Goal: Complete application form

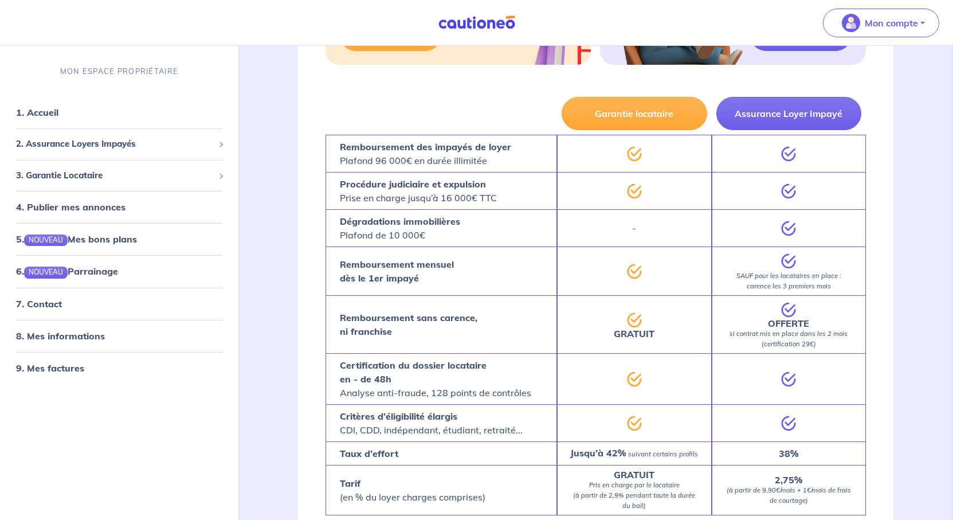
scroll to position [1719, 0]
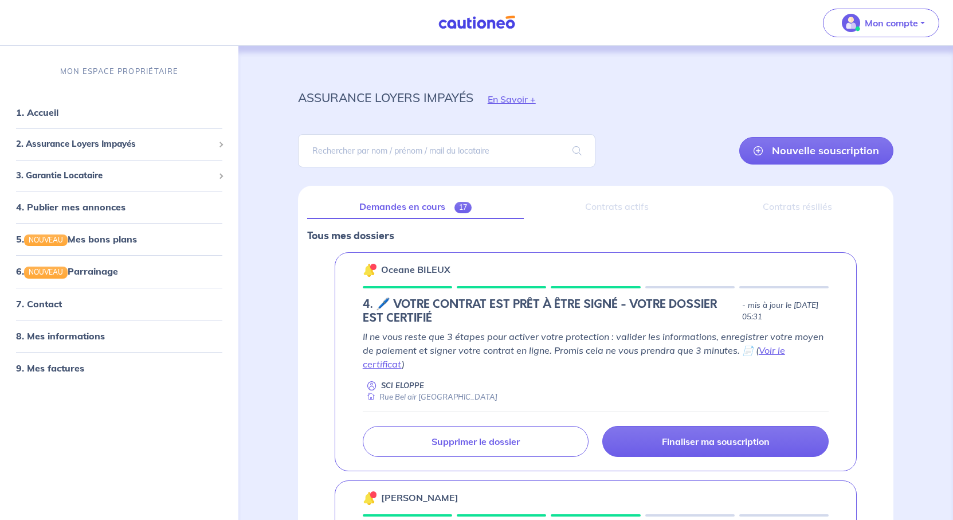
scroll to position [57, 0]
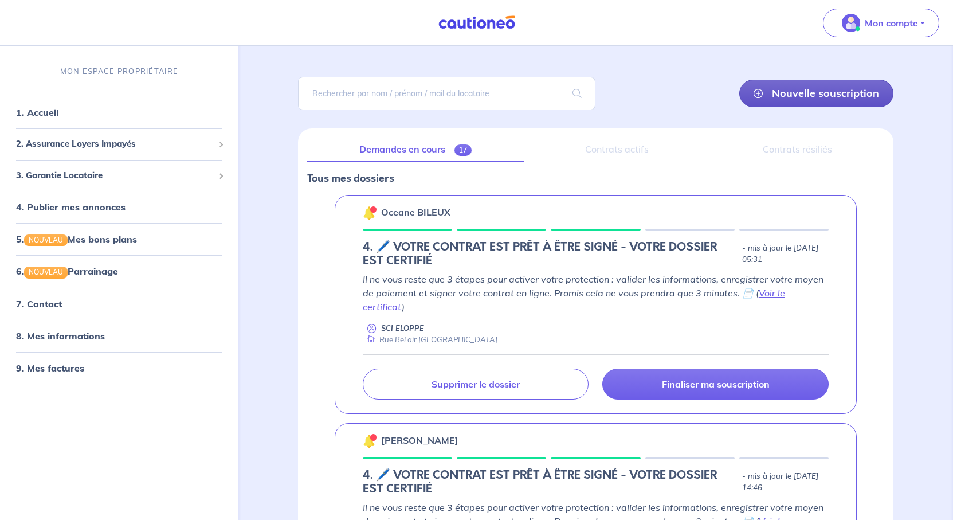
click at [758, 107] on link "Nouvelle souscription" at bounding box center [816, 94] width 154 height 28
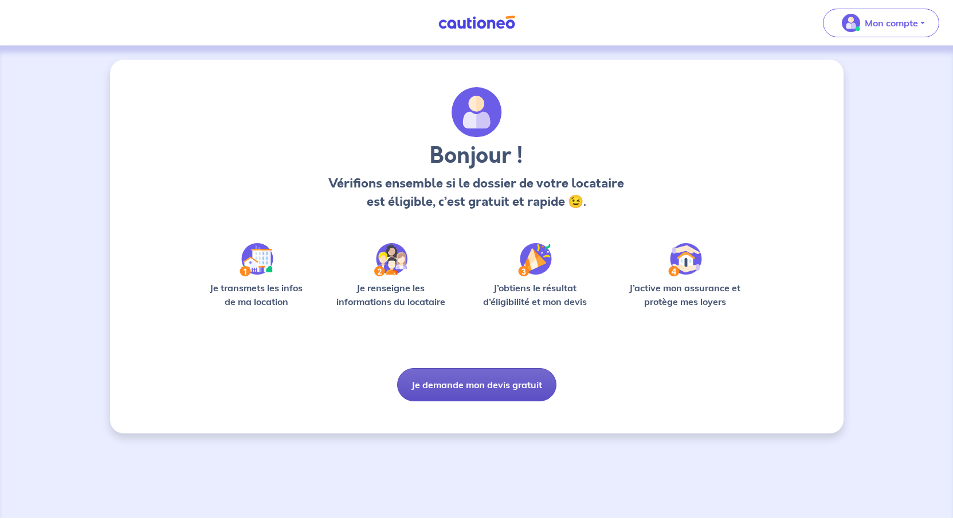
click at [453, 401] on button "Je demande mon devis gratuit" at bounding box center [476, 384] width 159 height 33
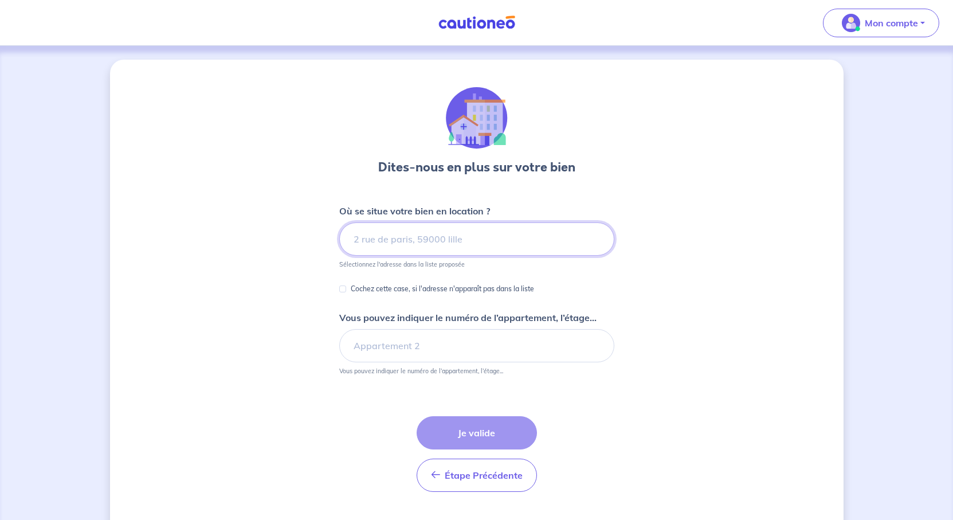
click at [411, 256] on input at bounding box center [476, 238] width 275 height 33
click at [480, 256] on input at bounding box center [476, 238] width 275 height 33
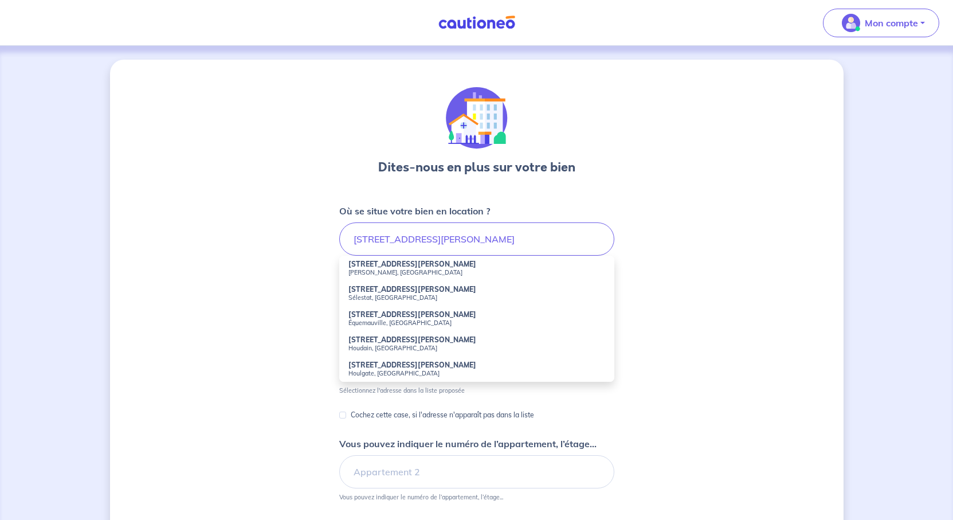
click at [392, 276] on small "[PERSON_NAME], [GEOGRAPHIC_DATA]" at bounding box center [476, 272] width 257 height 8
type input "[STREET_ADDRESS][PERSON_NAME][PERSON_NAME]"
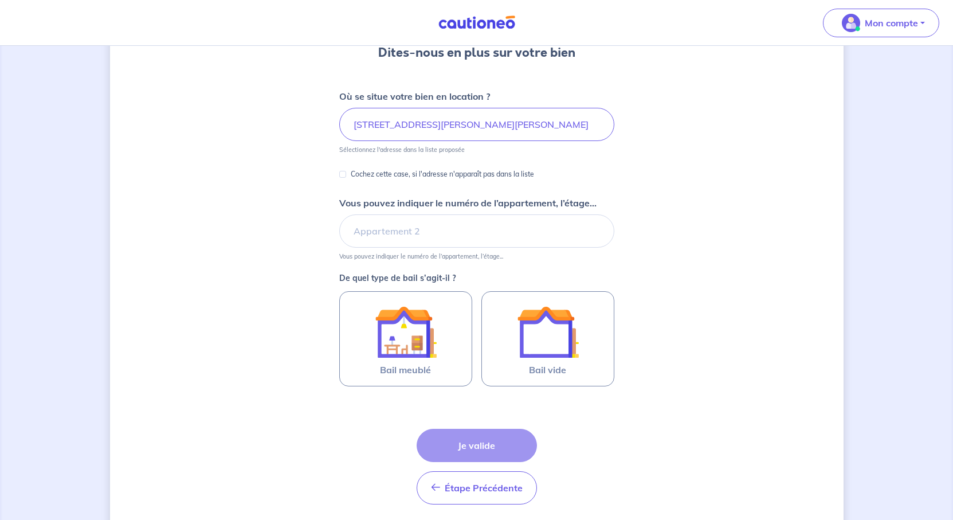
scroll to position [172, 0]
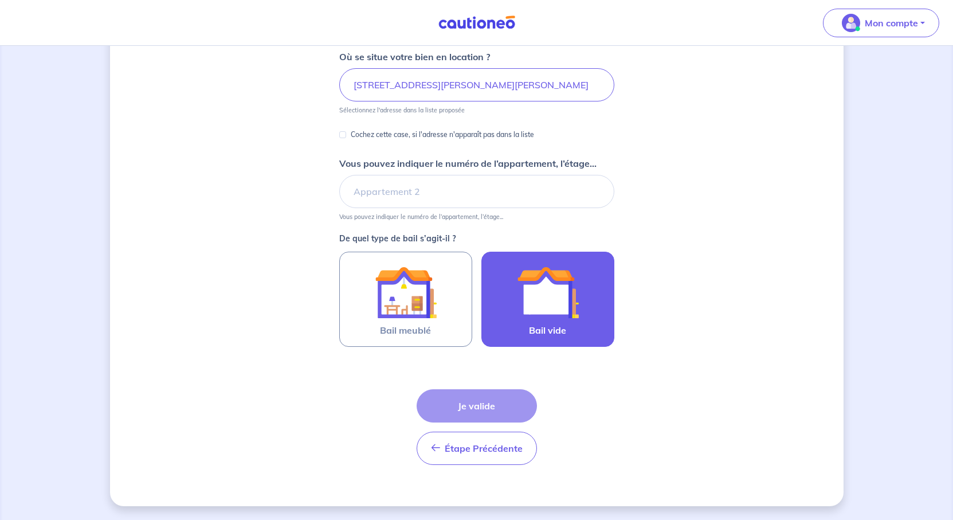
click at [574, 323] on img at bounding box center [548, 292] width 62 height 62
click at [0, 0] on input "Bail vide" at bounding box center [0, 0] width 0 height 0
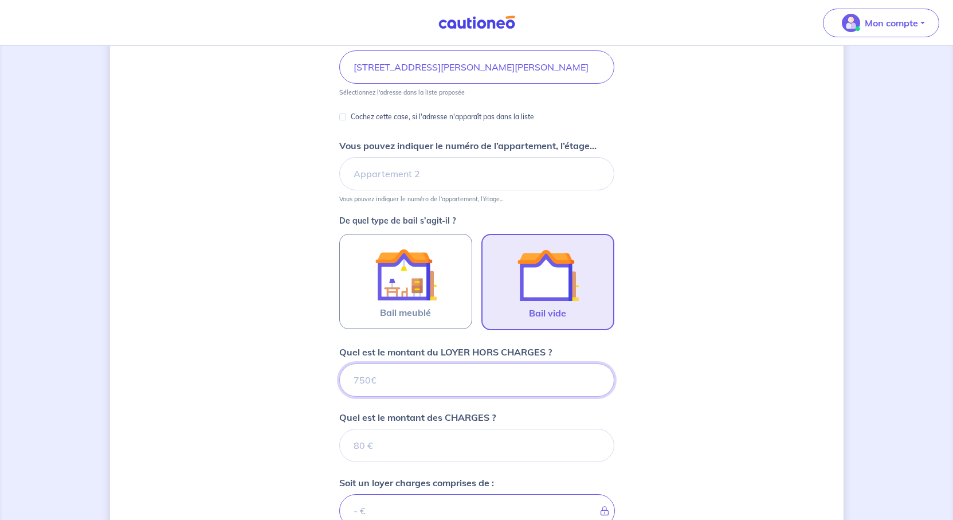
scroll to position [551, 0]
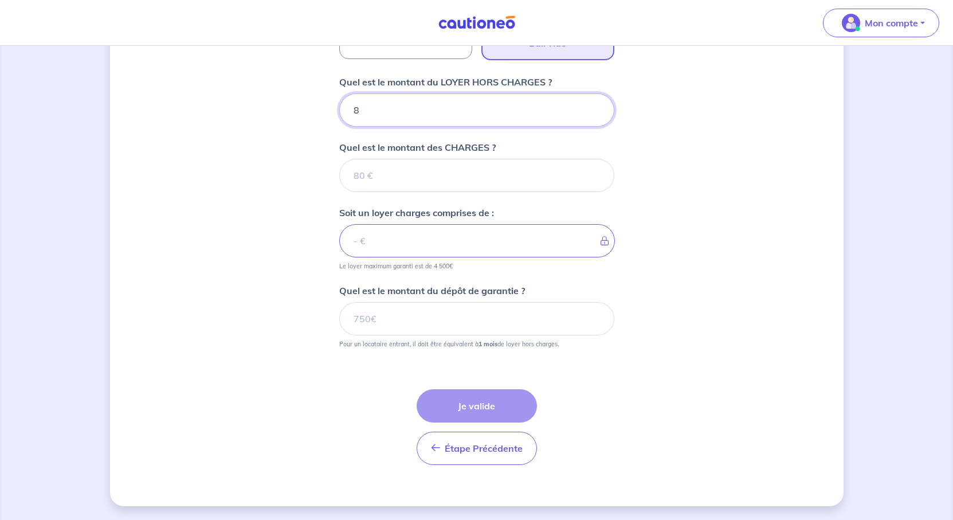
type input "87"
type input "870"
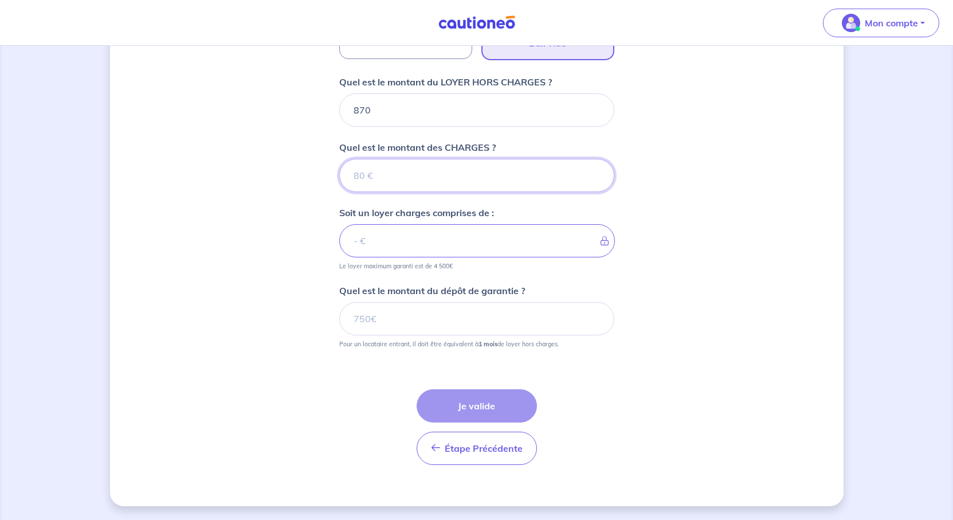
click at [402, 192] on input "Quel est le montant des CHARGES ?" at bounding box center [476, 175] width 275 height 33
type input "1"
type input "871"
type input "17"
type input "887"
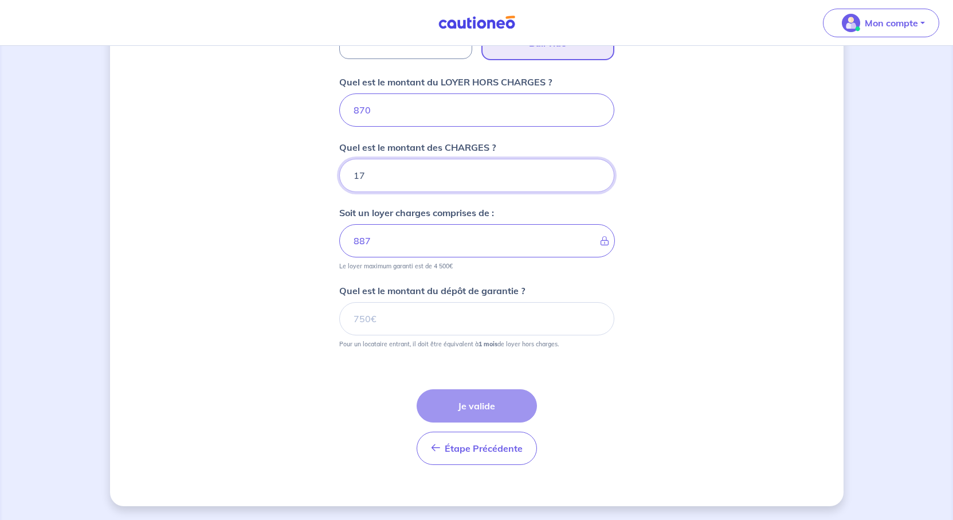
type input "17"
click at [383, 335] on input "Quel est le montant du dépôt de garantie ?" at bounding box center [476, 318] width 275 height 33
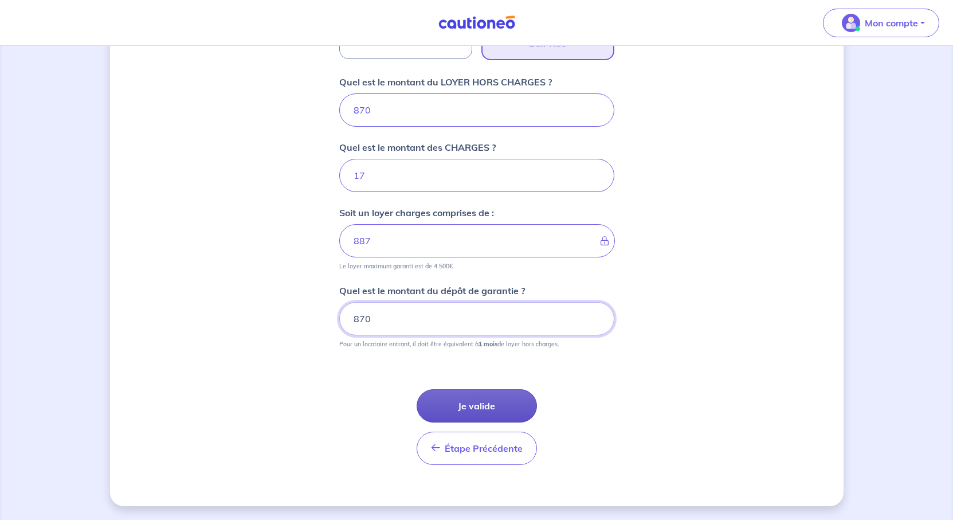
type input "870"
click at [489, 422] on button "Je valide" at bounding box center [477, 405] width 120 height 33
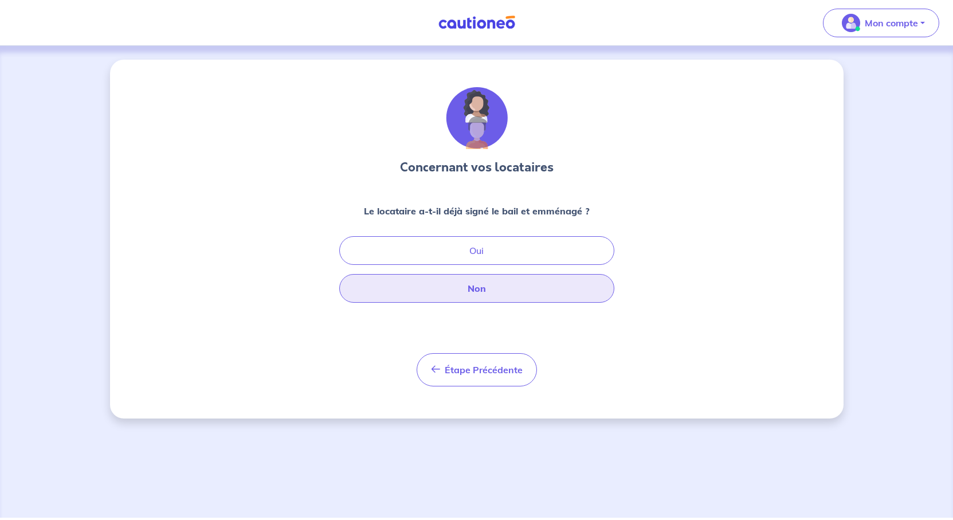
click at [480, 303] on button "Non" at bounding box center [476, 288] width 275 height 29
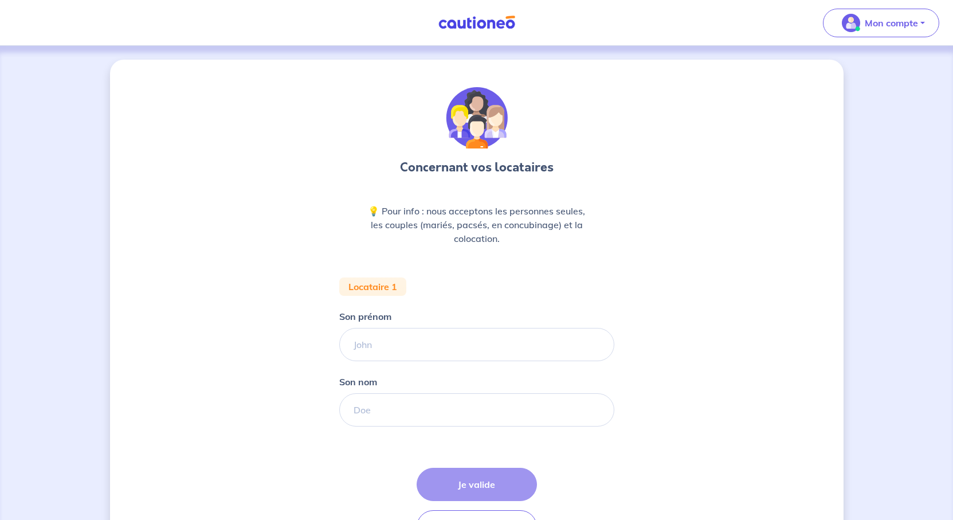
scroll to position [57, 0]
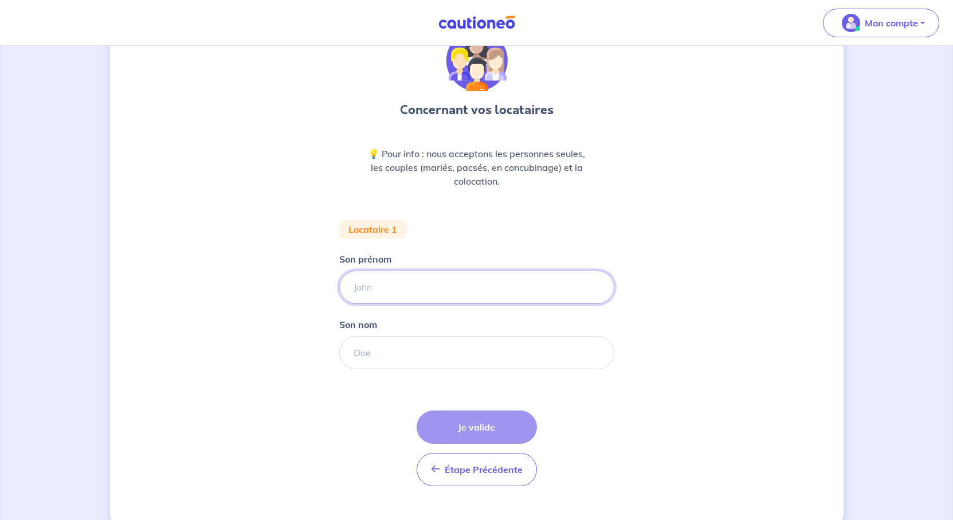
click at [402, 304] on input "Son prénom" at bounding box center [476, 287] width 275 height 33
type input "[PERSON_NAME]"
click at [364, 369] on input "Son nom" at bounding box center [476, 352] width 275 height 33
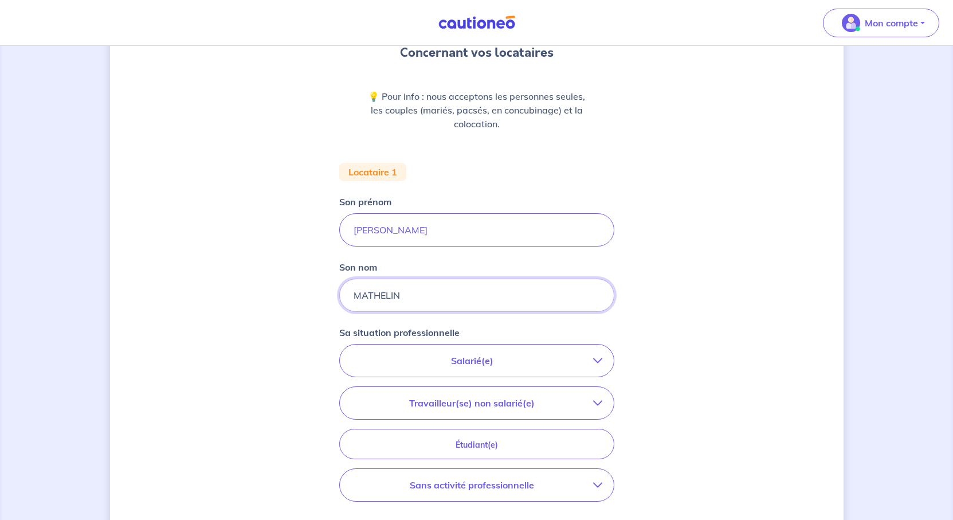
scroll to position [287, 0]
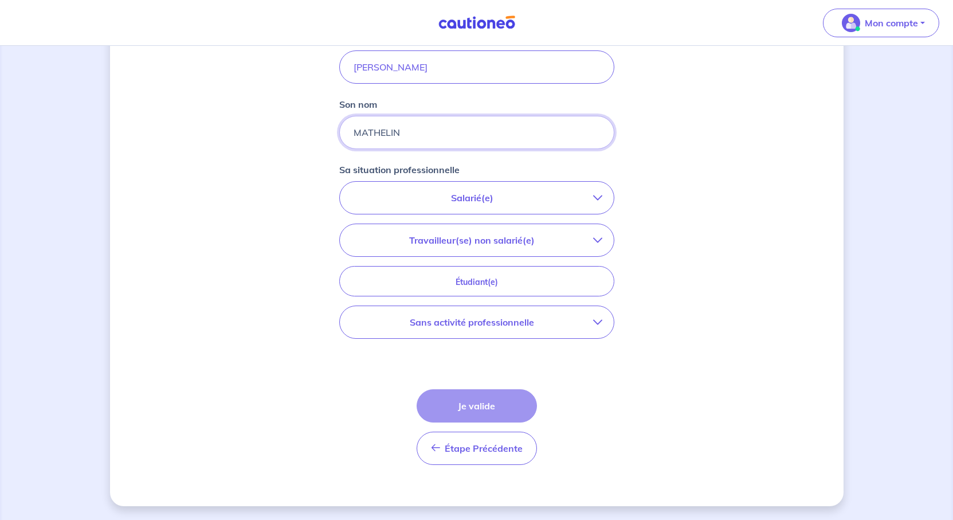
type input "MATHELIN"
click at [525, 205] on p "Salarié(e)" at bounding box center [472, 198] width 242 height 14
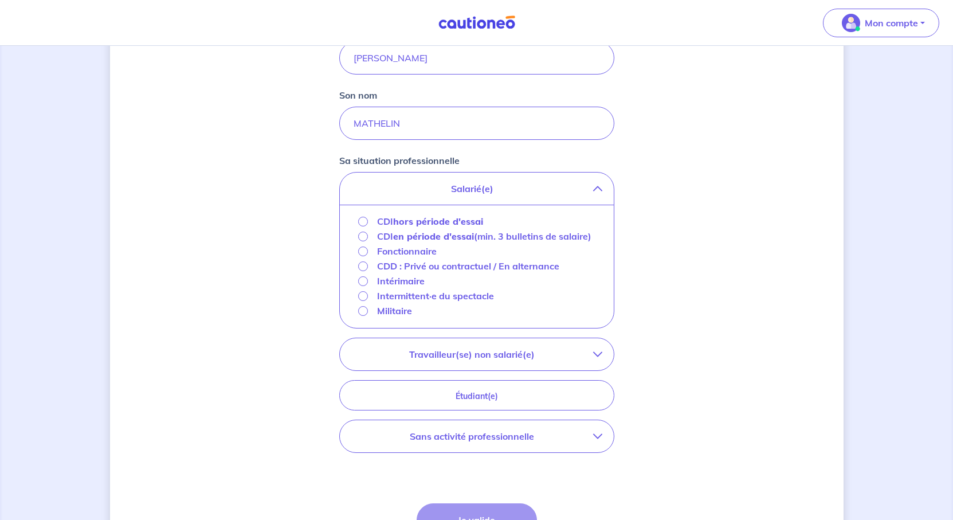
click at [414, 227] on strong "hors période d'essai" at bounding box center [438, 220] width 90 height 11
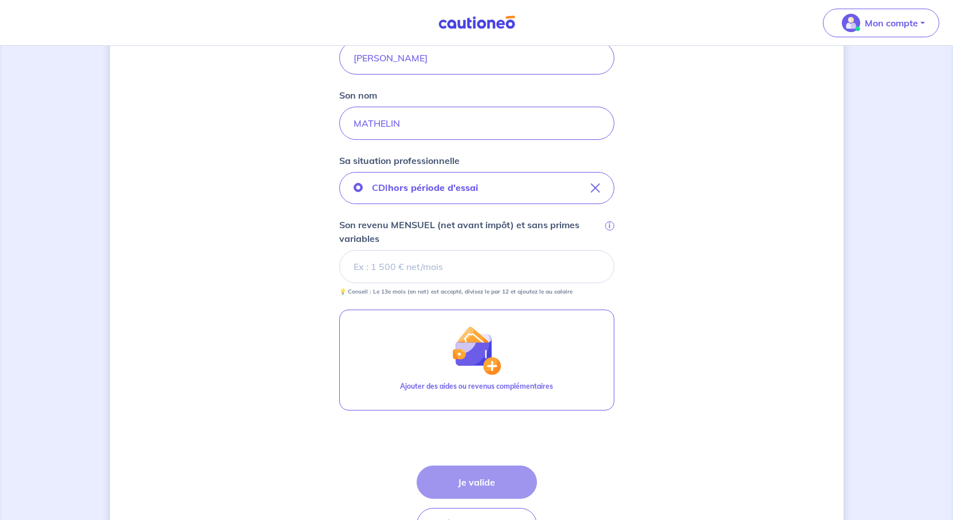
scroll to position [344, 0]
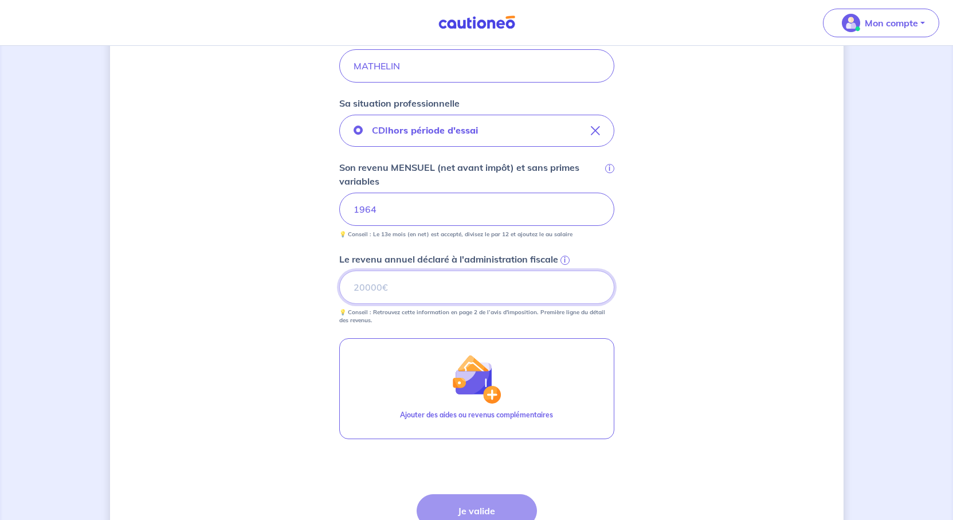
click at [531, 304] on input "Le revenu annuel déclaré à l'administration fiscale i" at bounding box center [476, 287] width 275 height 33
type input "28958"
click at [769, 407] on div "Concernant vos locataires 💡 Pour info : nous acceptons les personnes seules, le…" at bounding box center [477, 163] width 734 height 895
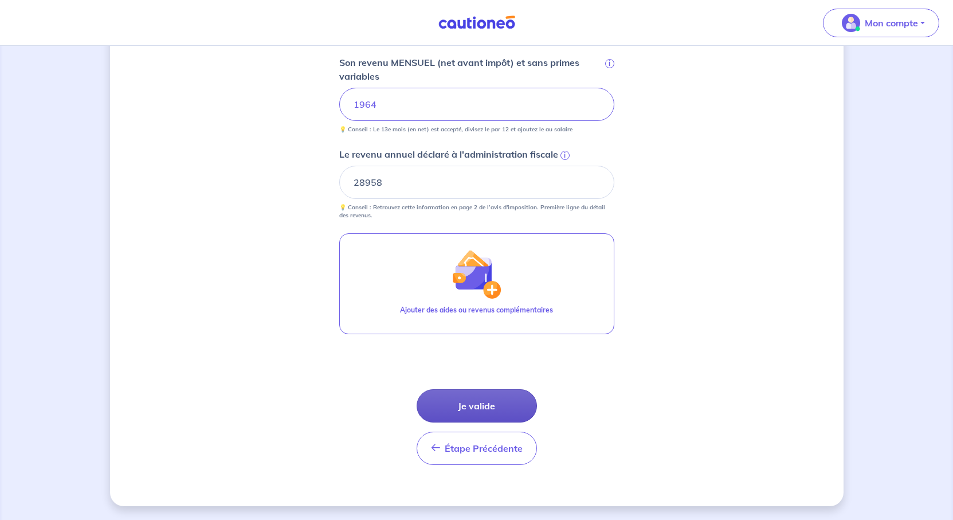
click at [494, 422] on button "Je valide" at bounding box center [477, 405] width 120 height 33
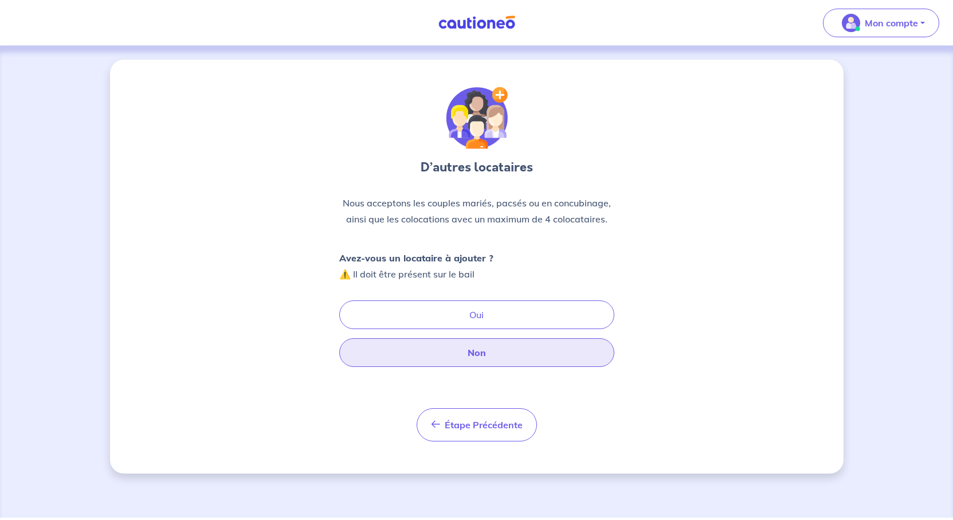
click at [490, 367] on button "Non" at bounding box center [476, 352] width 275 height 29
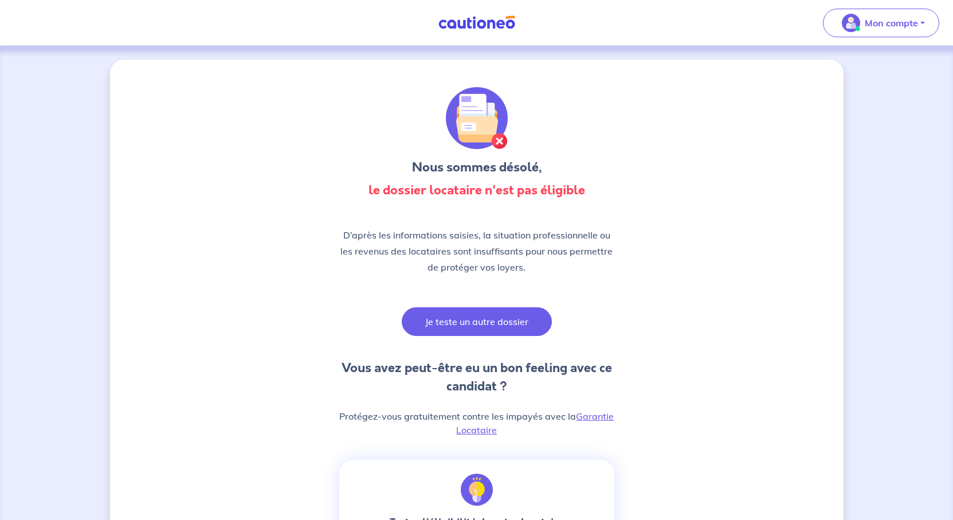
click at [509, 336] on button "Je teste un autre dossier" at bounding box center [477, 321] width 150 height 29
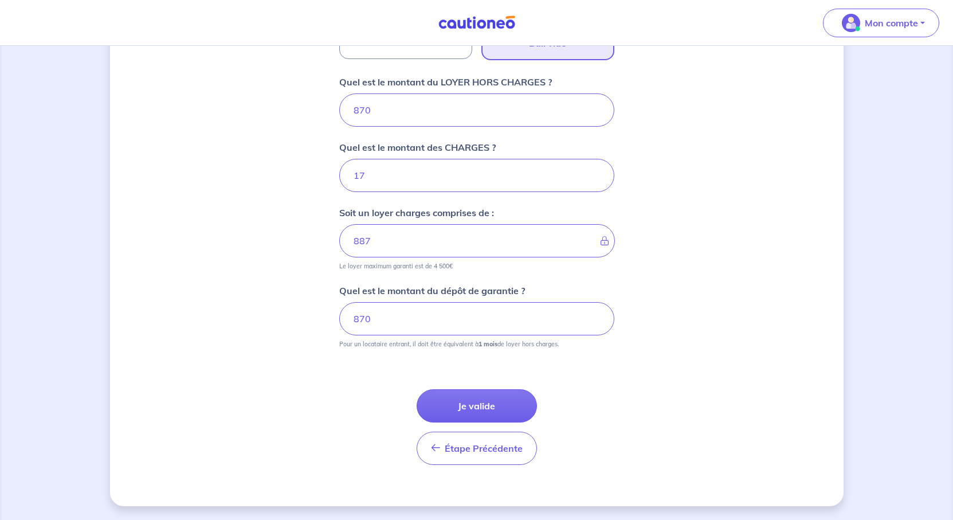
scroll to position [649, 0]
click at [482, 389] on button "Je valide" at bounding box center [477, 405] width 120 height 33
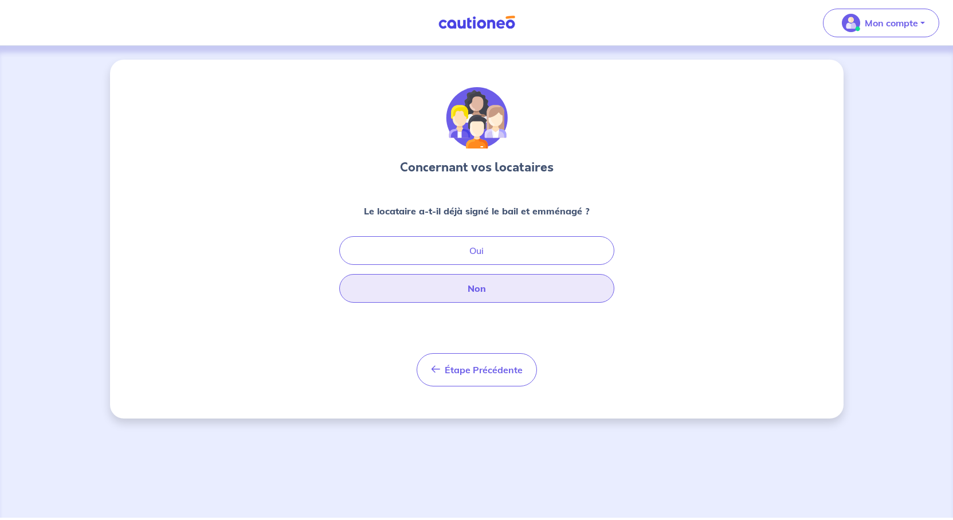
click at [477, 303] on button "Non" at bounding box center [476, 288] width 275 height 29
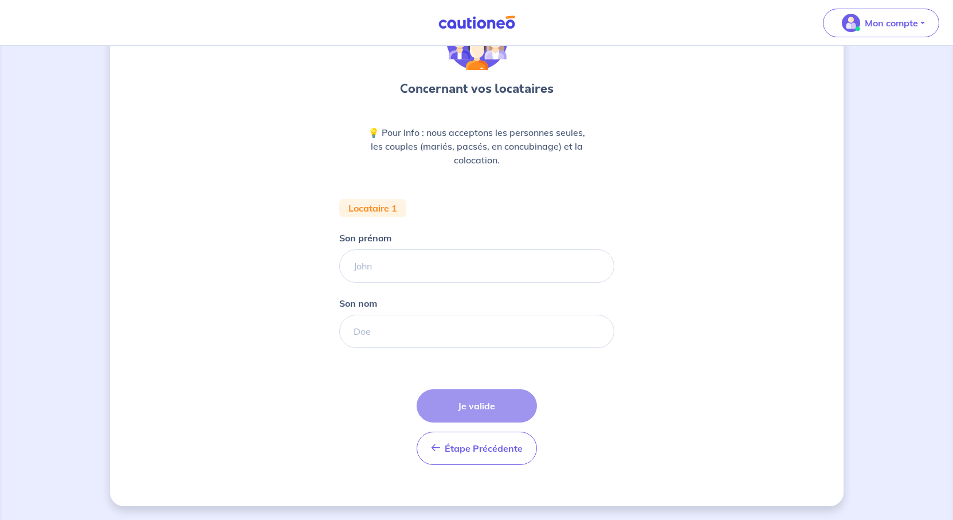
scroll to position [172, 0]
click at [363, 249] on input "Son prénom" at bounding box center [476, 265] width 275 height 33
type input "[PERSON_NAME]"
click at [364, 326] on input "Son nom" at bounding box center [476, 331] width 275 height 33
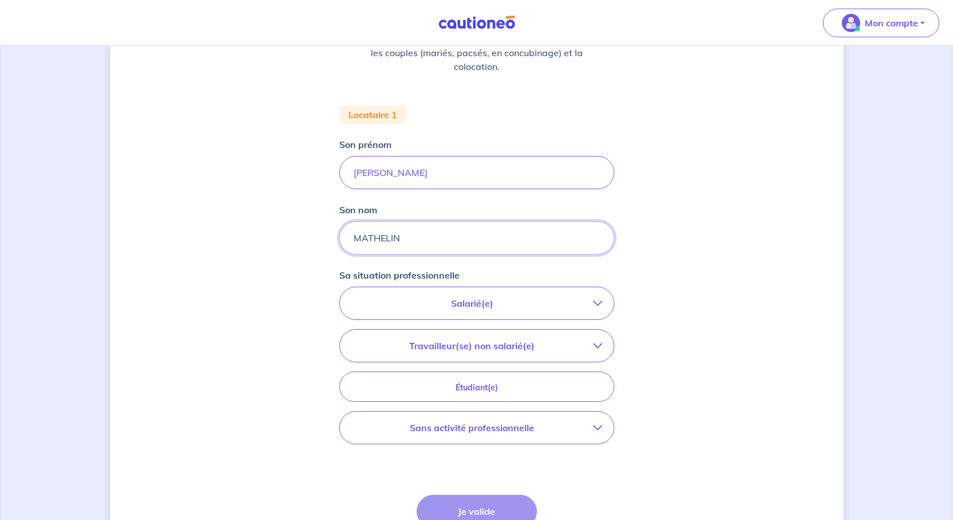
type input "MATHELIN"
click at [501, 310] on p "Salarié(e)" at bounding box center [472, 303] width 242 height 14
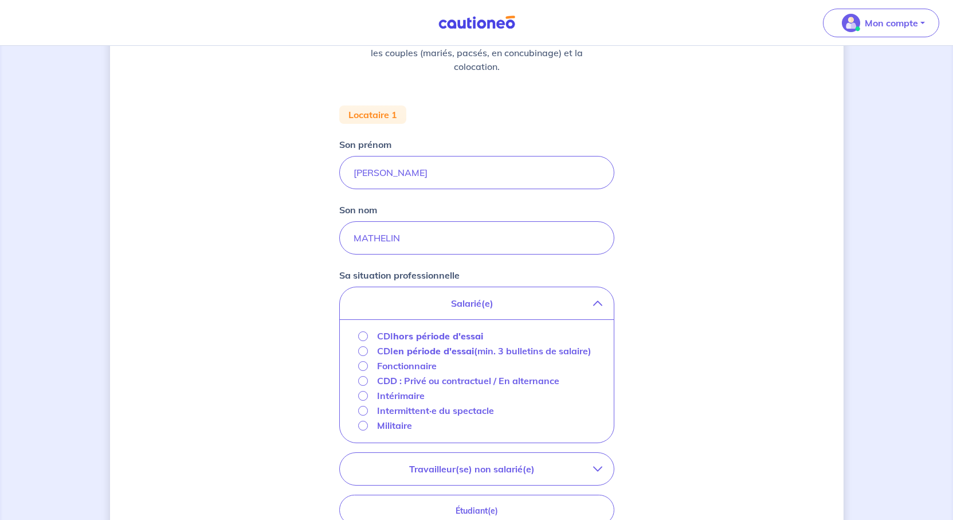
click at [377, 343] on p "CDI hors période d'essai" at bounding box center [430, 336] width 106 height 14
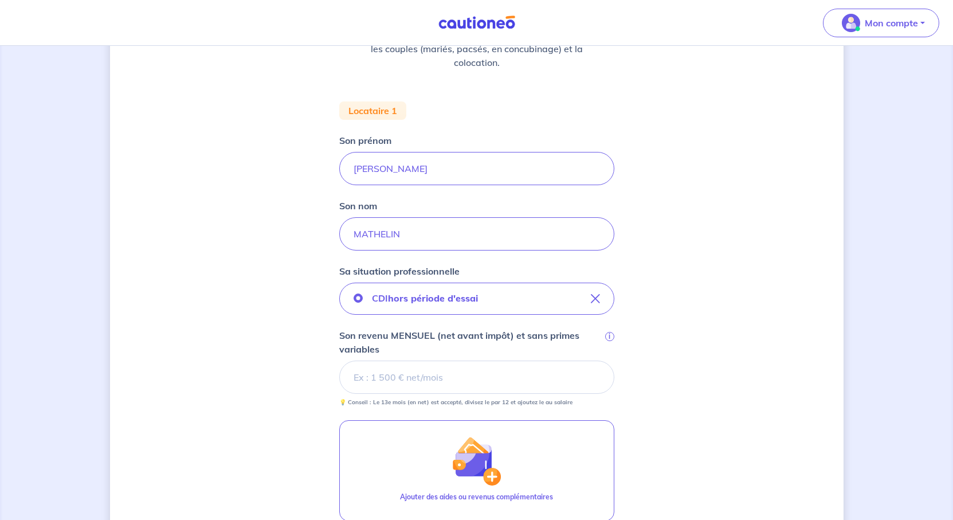
scroll to position [348, 0]
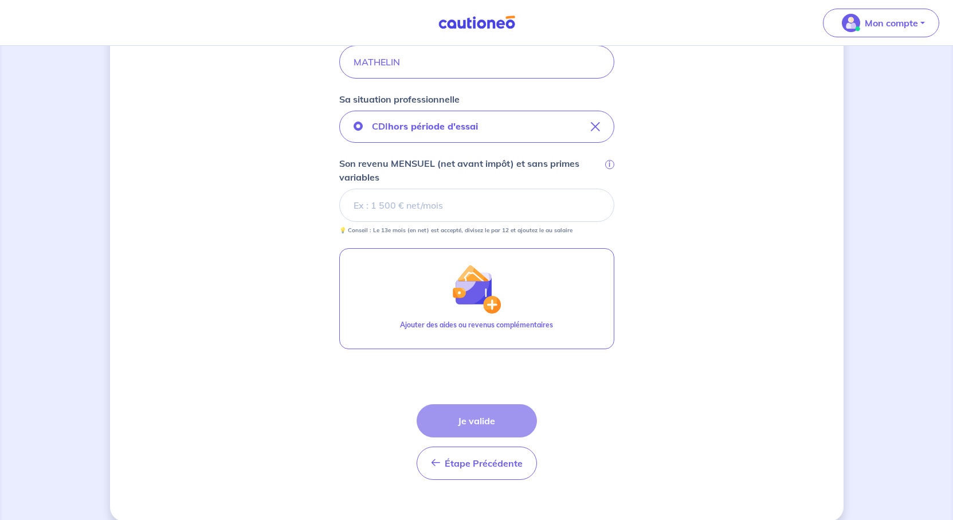
click at [415, 222] on input "Son revenu MENSUEL (net avant impôt) et sans primes variables i" at bounding box center [476, 205] width 275 height 33
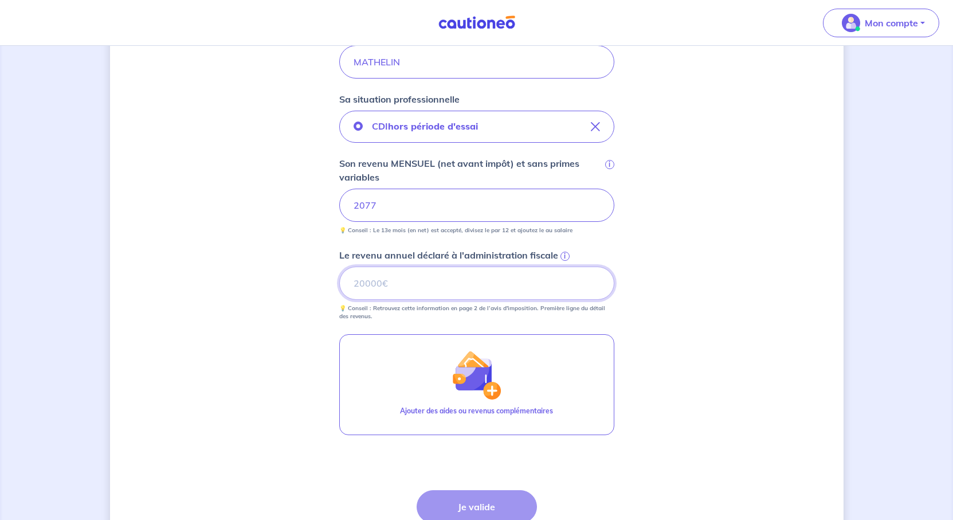
click at [398, 300] on input "Le revenu annuel déclaré à l'administration fiscale i" at bounding box center [476, 282] width 275 height 33
type input "28958"
click at [844, 377] on div "Concernant vos locataires 💡 Pour info : nous acceptons les personnes seules, le…" at bounding box center [477, 159] width 734 height 895
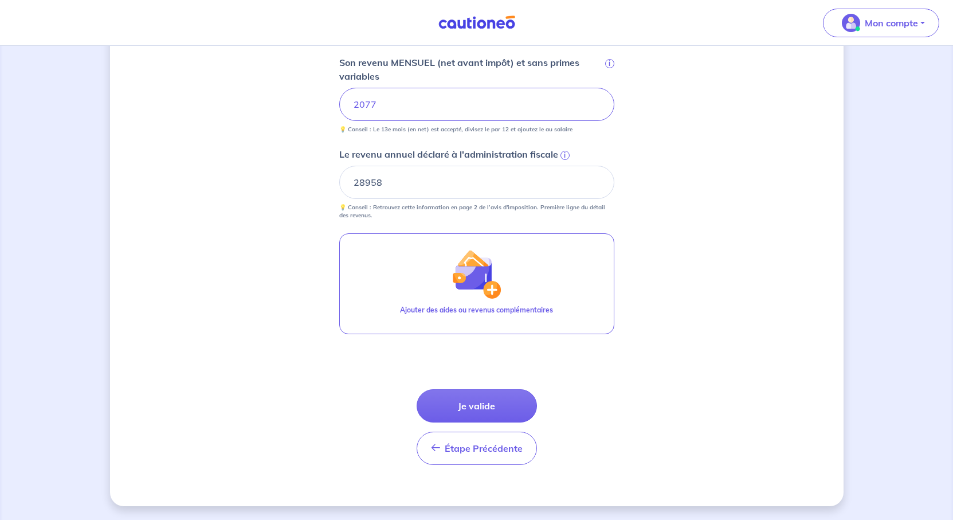
click at [458, 389] on button "Je valide" at bounding box center [477, 405] width 120 height 33
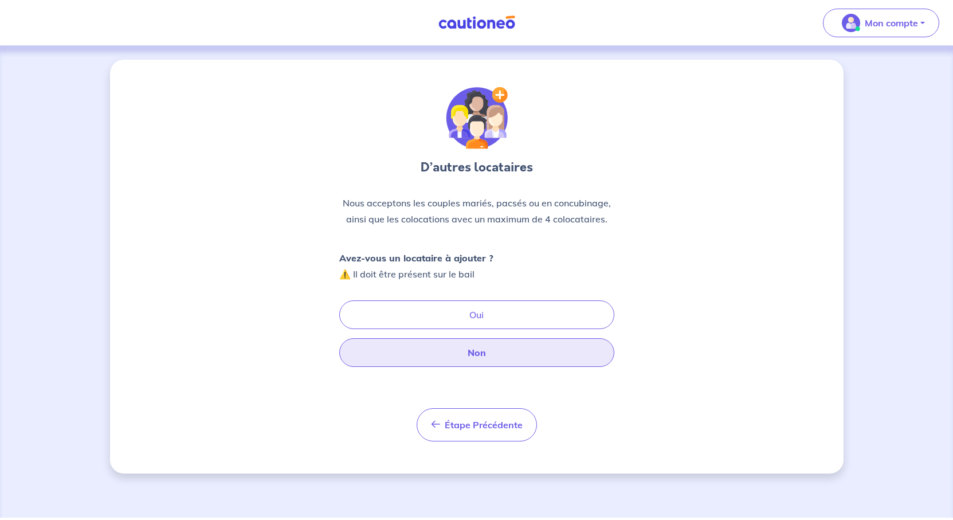
click at [492, 367] on button "Non" at bounding box center [476, 352] width 275 height 29
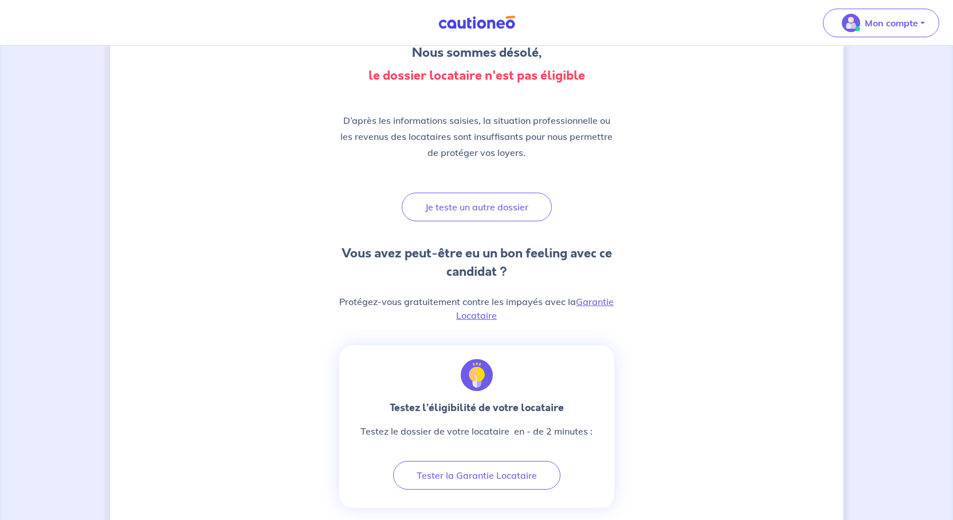
scroll to position [172, 0]
